Goal: Task Accomplishment & Management: Manage account settings

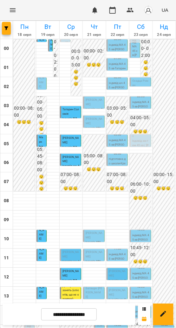
scroll to position [197, 0]
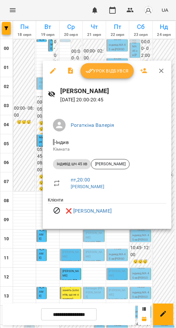
click at [117, 230] on div at bounding box center [88, 164] width 176 height 328
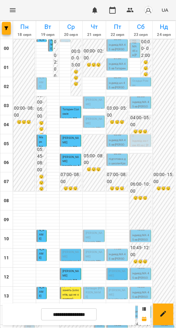
scroll to position [65, 0]
click at [95, 231] on p "Еліза Шваєцька" at bounding box center [94, 235] width 17 height 9
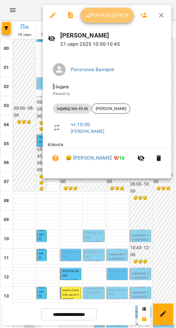
click at [118, 13] on span "Урок відбувся" at bounding box center [107, 15] width 43 height 8
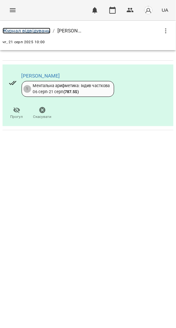
click at [31, 30] on link "Журнал відвідувань" at bounding box center [27, 31] width 48 height 6
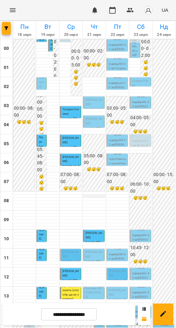
scroll to position [197, 0]
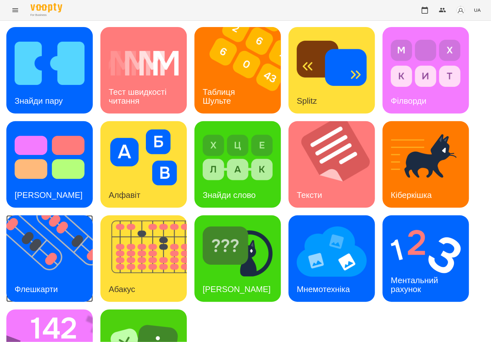
click at [58, 247] on img at bounding box center [53, 258] width 94 height 86
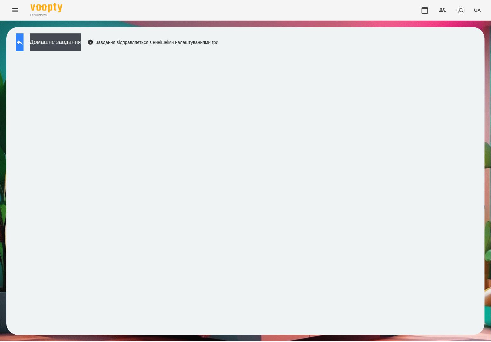
click at [18, 44] on button at bounding box center [20, 42] width 8 height 18
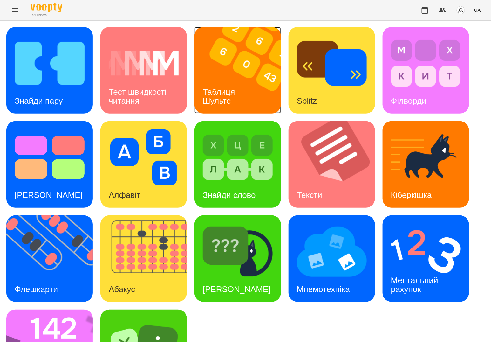
click at [261, 81] on img at bounding box center [241, 70] width 94 height 86
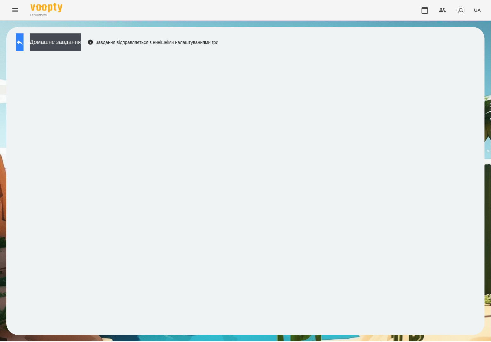
click at [24, 41] on button at bounding box center [20, 42] width 8 height 18
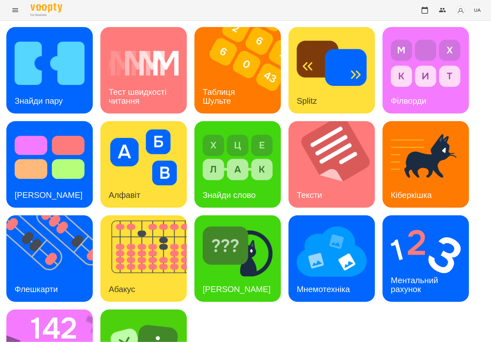
scroll to position [60, 0]
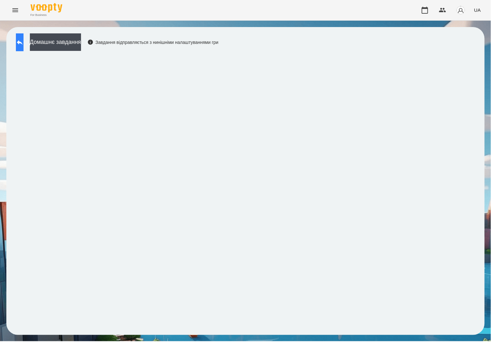
click at [24, 42] on button at bounding box center [20, 42] width 8 height 18
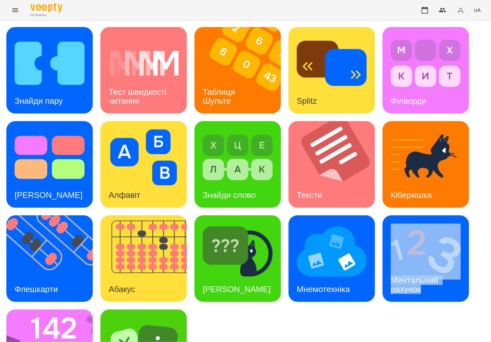
drag, startPoint x: 326, startPoint y: 310, endPoint x: 381, endPoint y: 320, distance: 56.0
click at [381, 320] on div "Знайди пару Тест швидкості читання Таблиця Шульте Splitz Філворди Тест Струпа А…" at bounding box center [245, 211] width 478 height 369
click at [333, 313] on div "Знайди пару Тест швидкості читання Таблиця Шульте Splitz Філворди Тест Струпа А…" at bounding box center [245, 211] width 478 height 369
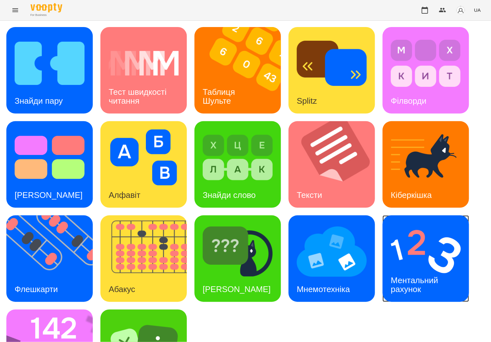
click at [407, 276] on h3 "Ментальний рахунок" at bounding box center [416, 284] width 50 height 18
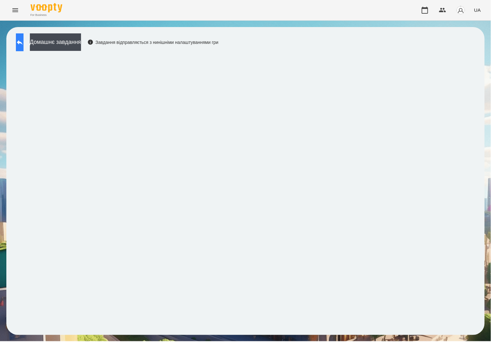
click at [21, 45] on button at bounding box center [20, 42] width 8 height 18
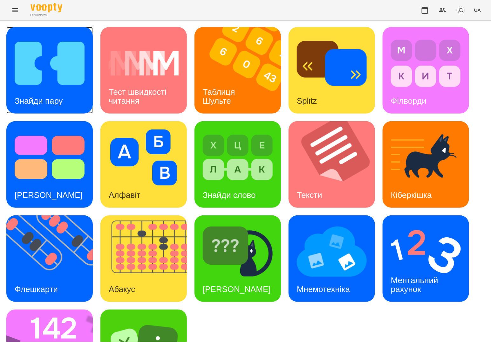
click at [82, 93] on div "Знайди пару" at bounding box center [49, 70] width 86 height 86
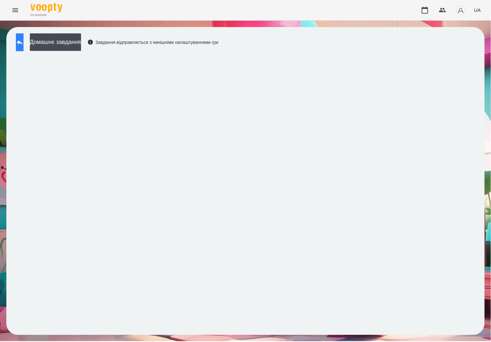
click at [24, 43] on button at bounding box center [20, 42] width 8 height 18
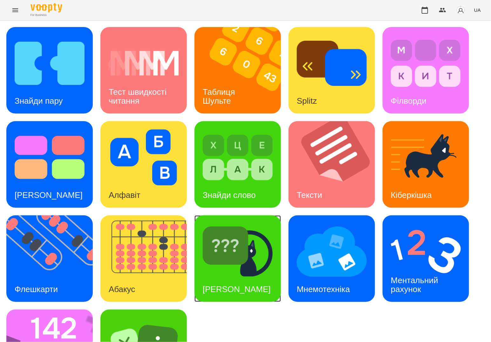
click at [271, 256] on img at bounding box center [238, 251] width 70 height 56
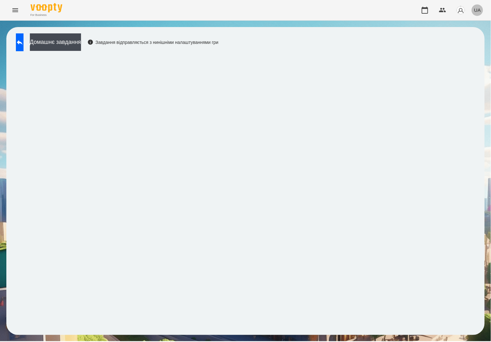
click at [478, 16] on button "UA" at bounding box center [478, 10] width 12 height 12
click at [136, 106] on div at bounding box center [245, 171] width 491 height 342
click at [21, 51] on button at bounding box center [20, 42] width 8 height 18
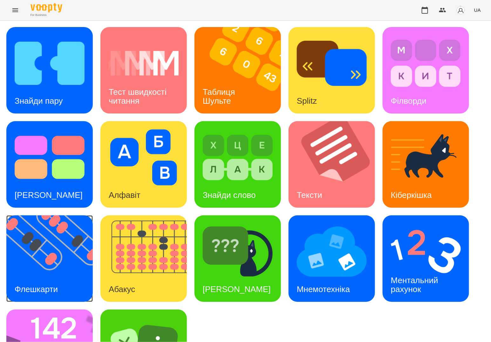
click at [71, 248] on img at bounding box center [53, 258] width 94 height 86
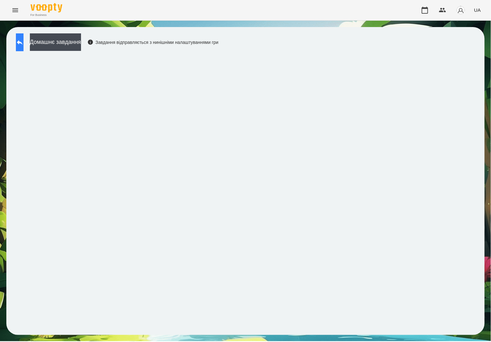
click at [23, 44] on icon at bounding box center [20, 42] width 8 height 8
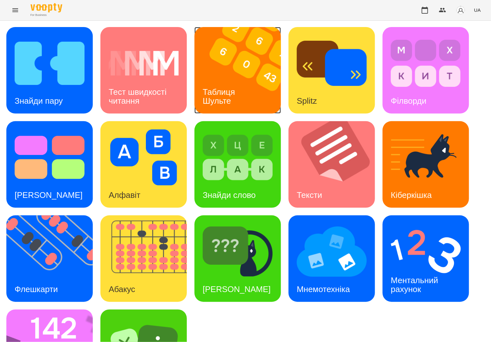
click at [236, 82] on div "Таблиця Шульте" at bounding box center [219, 96] width 51 height 34
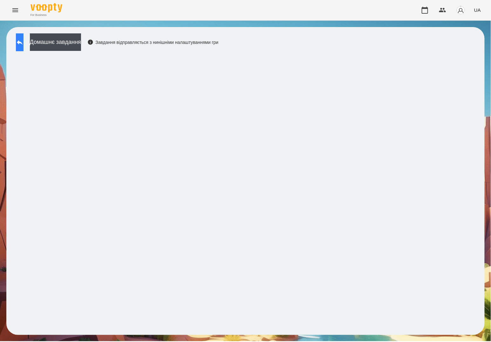
click at [24, 40] on button at bounding box center [20, 42] width 8 height 18
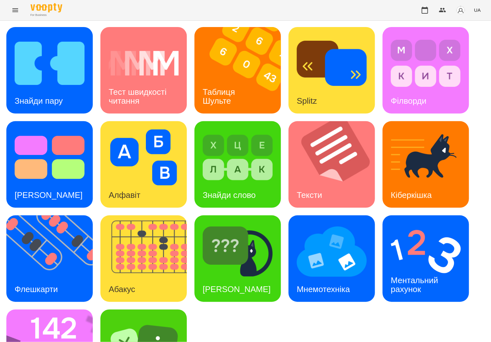
scroll to position [39, 0]
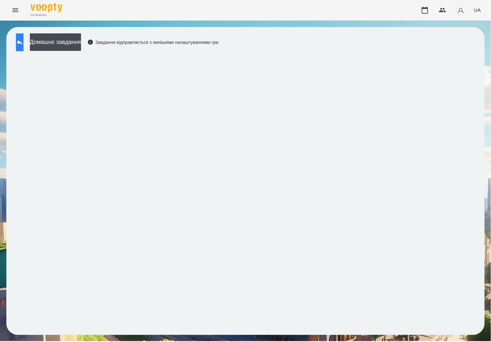
click at [24, 36] on button at bounding box center [20, 42] width 8 height 18
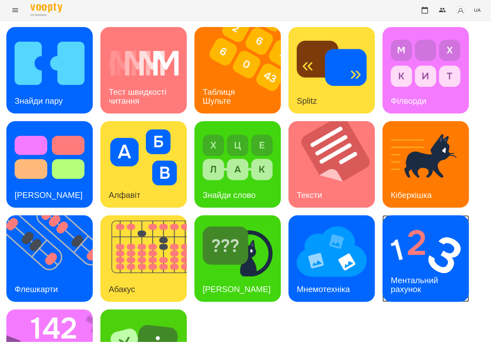
click at [403, 261] on img at bounding box center [426, 251] width 70 height 56
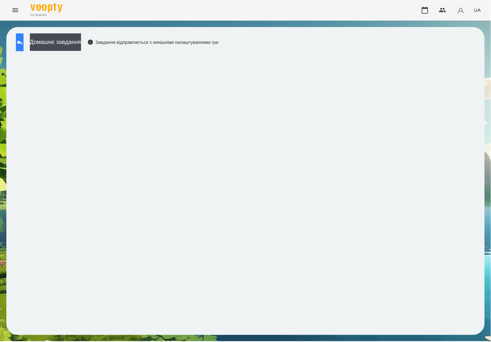
click at [24, 41] on button at bounding box center [20, 42] width 8 height 18
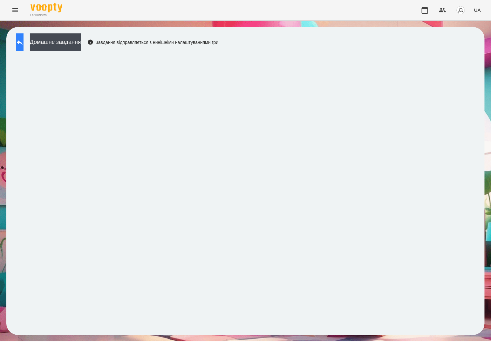
click at [20, 36] on button at bounding box center [20, 42] width 8 height 18
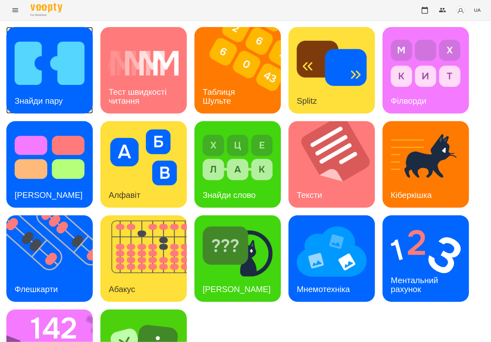
click at [44, 71] on img at bounding box center [50, 63] width 70 height 56
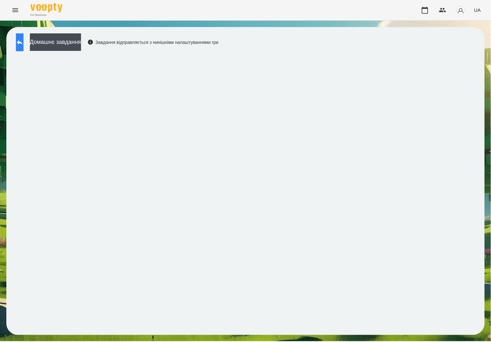
click at [23, 43] on icon at bounding box center [20, 42] width 6 height 5
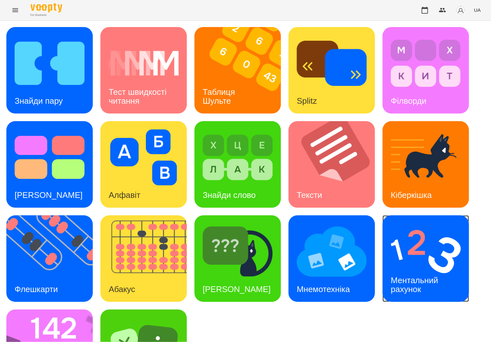
click at [445, 254] on img at bounding box center [426, 251] width 70 height 56
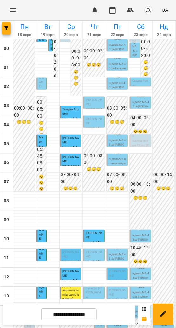
scroll to position [173, 0]
click at [71, 250] on p "Лео Шпиц" at bounding box center [71, 254] width 17 height 9
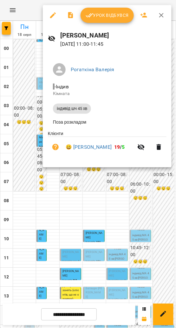
click at [129, 180] on div at bounding box center [88, 164] width 176 height 328
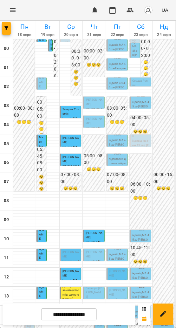
scroll to position [34, 0]
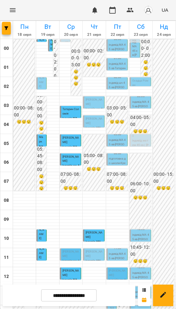
click at [88, 250] on p "Дана Остапчук" at bounding box center [94, 254] width 17 height 9
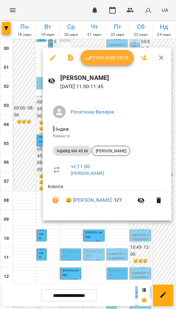
click at [106, 151] on span "Дана Остапчук" at bounding box center [111, 151] width 38 height 6
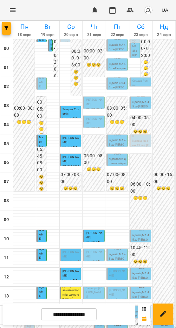
scroll to position [61, 0]
click at [94, 260] on p "індивід МА 45 хв" at bounding box center [94, 264] width 17 height 9
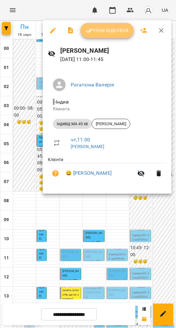
click at [108, 28] on span "Урок відбувся" at bounding box center [107, 31] width 43 height 8
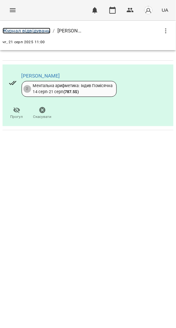
click at [42, 29] on link "Журнал відвідувань" at bounding box center [27, 31] width 48 height 6
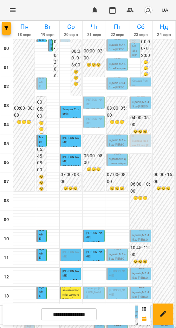
scroll to position [125, 0]
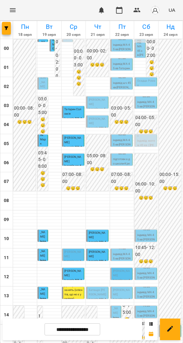
scroll to position [66, 0]
